Goal: Task Accomplishment & Management: Use online tool/utility

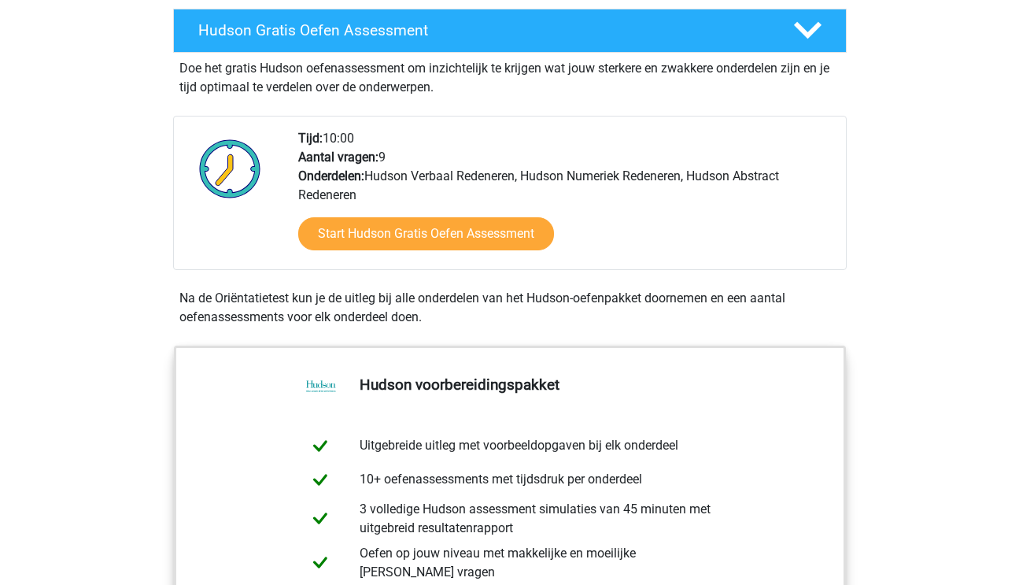
scroll to position [308, 0]
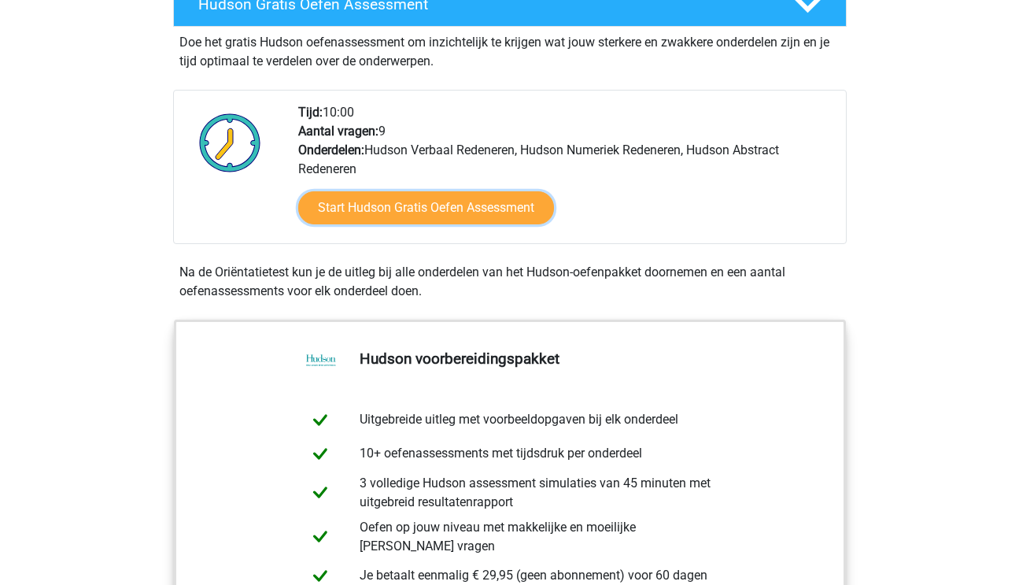
click at [463, 212] on link "Start Hudson Gratis Oefen Assessment" at bounding box center [426, 207] width 256 height 33
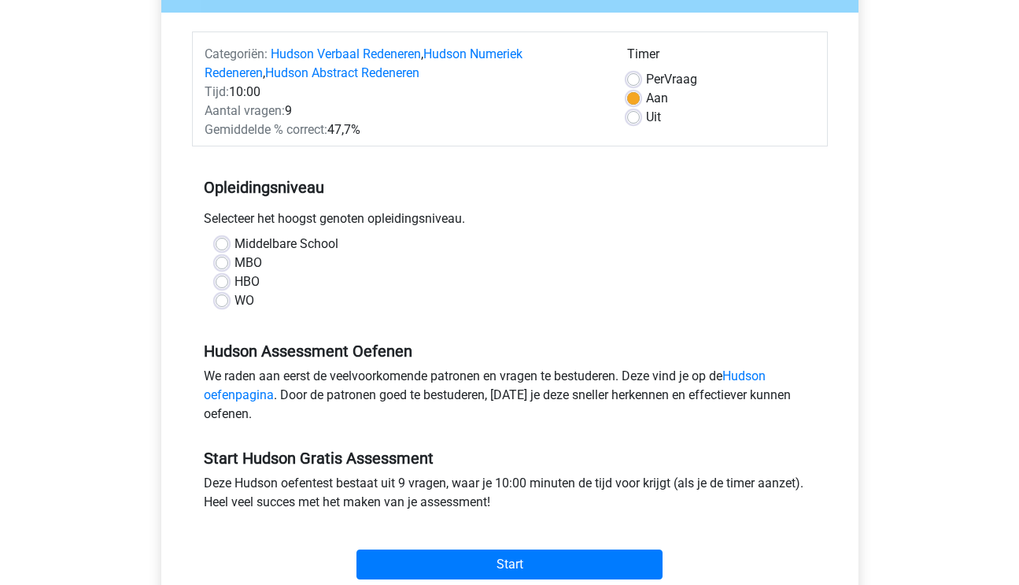
scroll to position [197, 0]
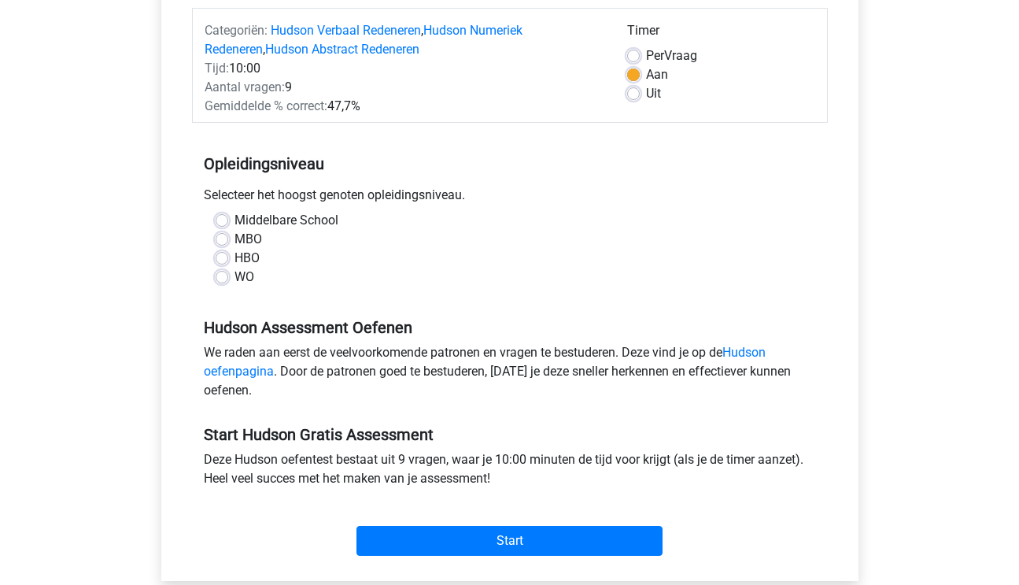
click at [234, 258] on label "HBO" at bounding box center [246, 258] width 25 height 19
click at [221, 258] on input "HBO" at bounding box center [222, 257] width 13 height 16
radio input "true"
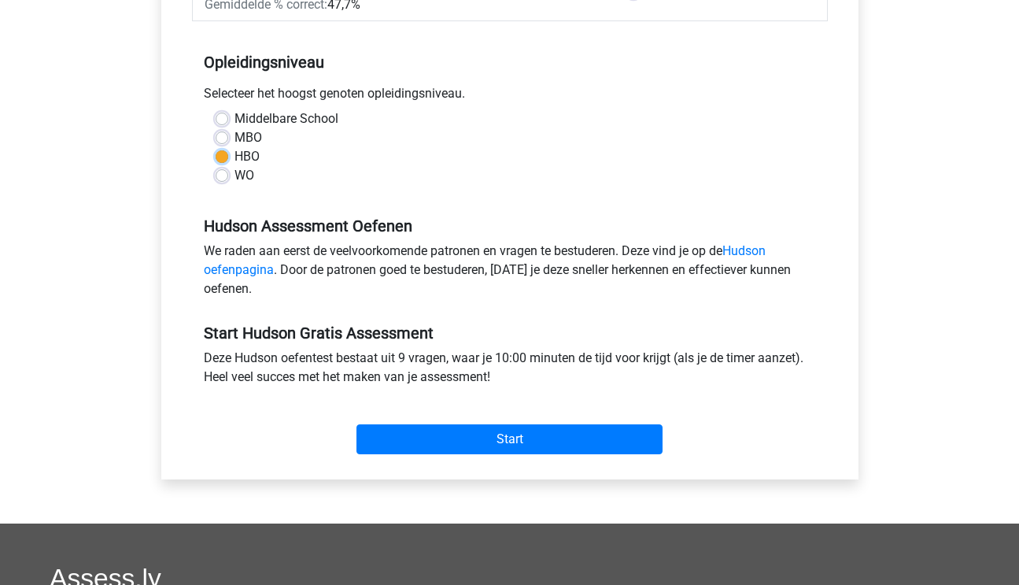
scroll to position [321, 0]
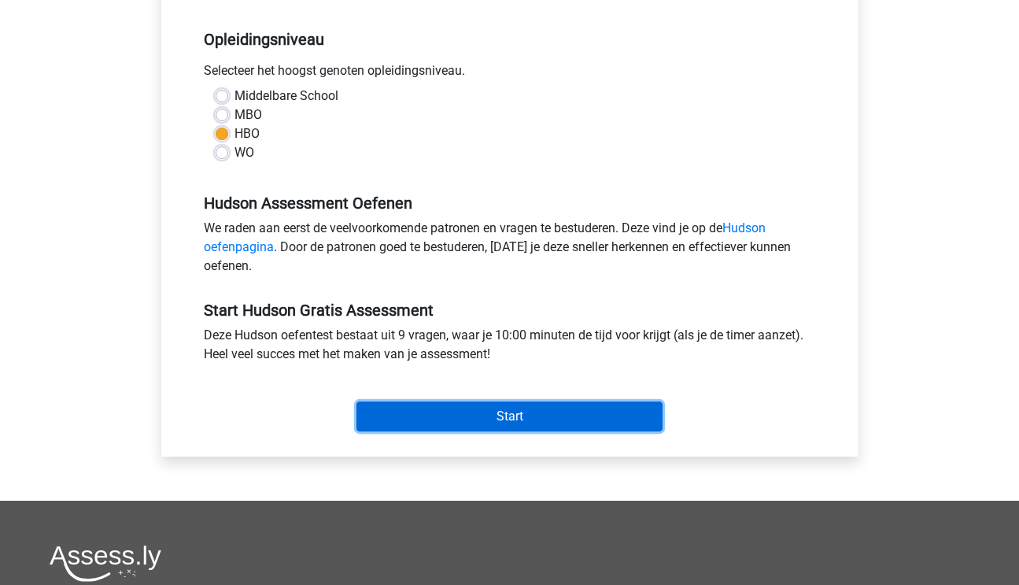
click at [544, 416] on input "Start" at bounding box center [509, 416] width 306 height 30
